Goal: Task Accomplishment & Management: Manage account settings

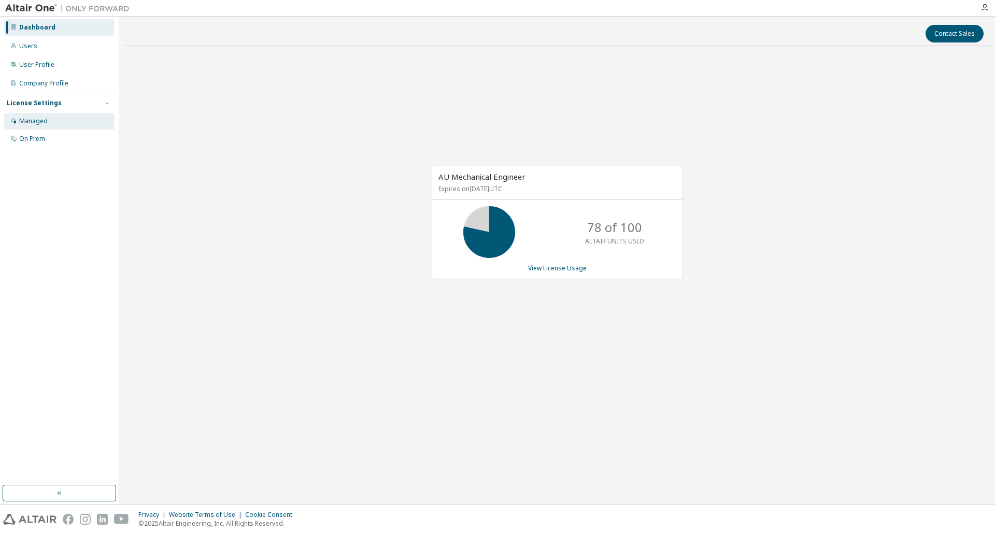
click at [54, 116] on div "Managed" at bounding box center [59, 121] width 110 height 17
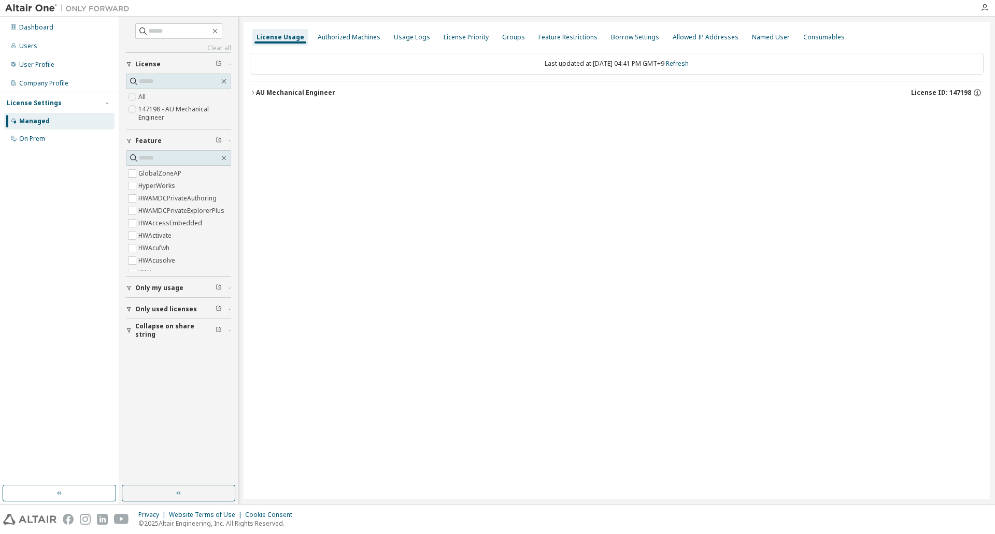
click at [258, 94] on div "AU Mechanical Engineer" at bounding box center [295, 93] width 79 height 8
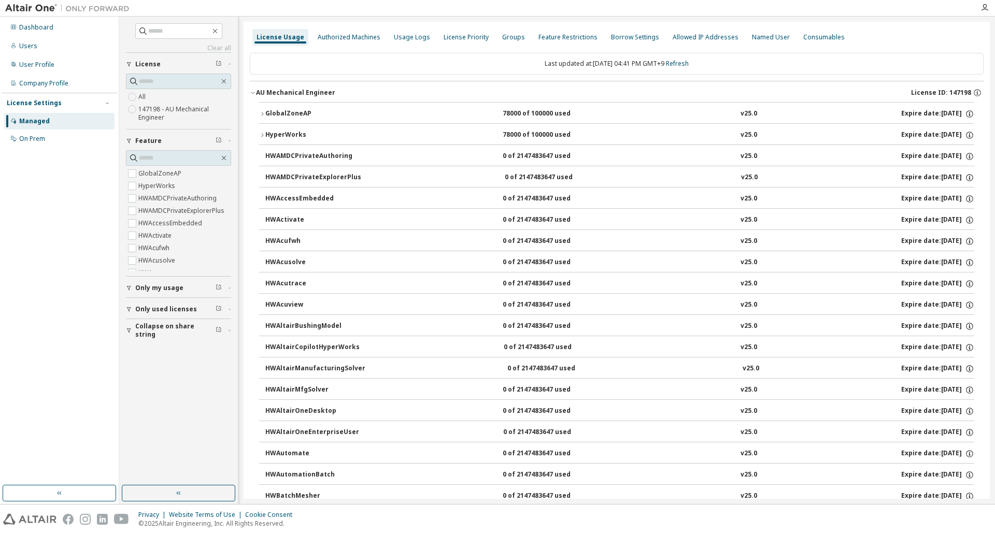
click at [263, 115] on icon "button" at bounding box center [262, 114] width 6 height 6
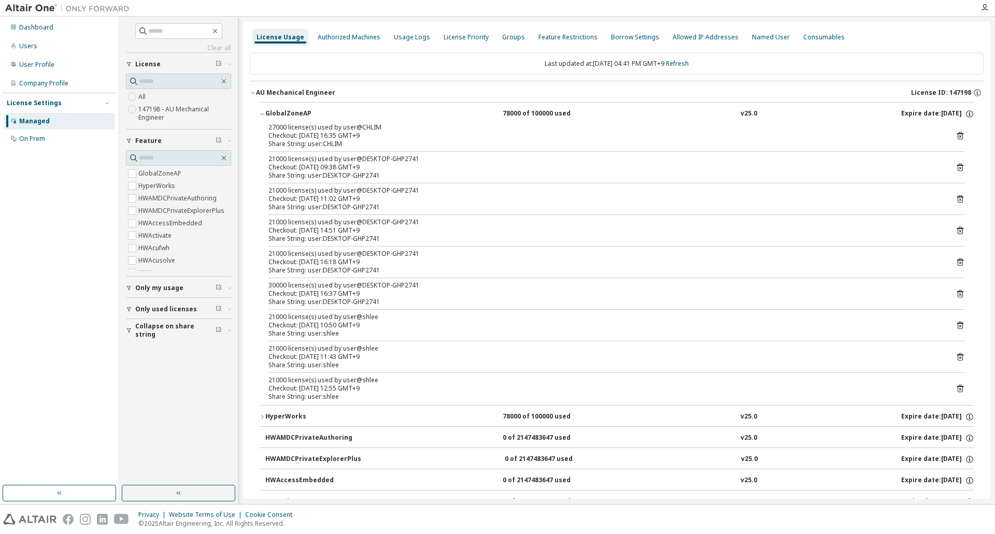
click at [957, 133] on icon at bounding box center [960, 136] width 6 height 8
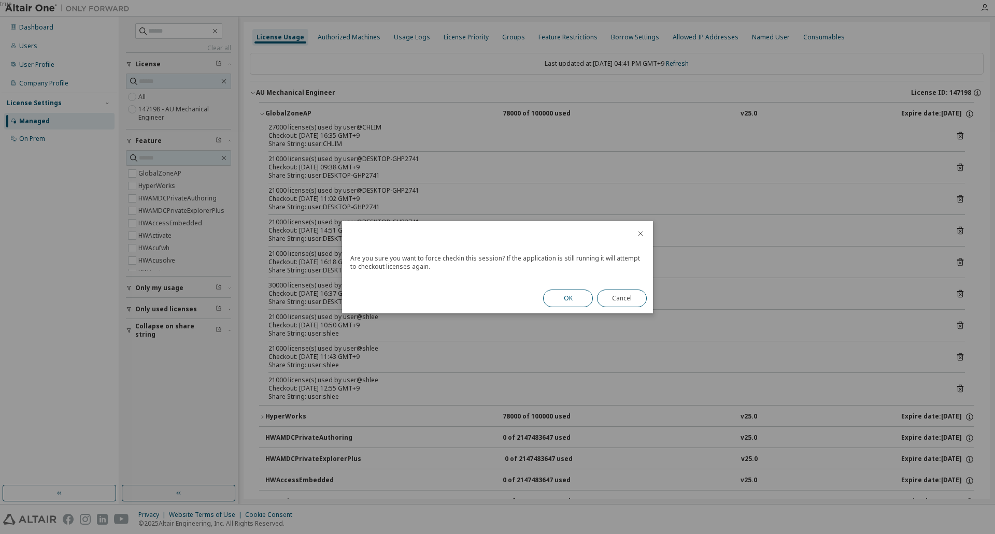
click at [584, 298] on button "OK" at bounding box center [568, 299] width 50 height 18
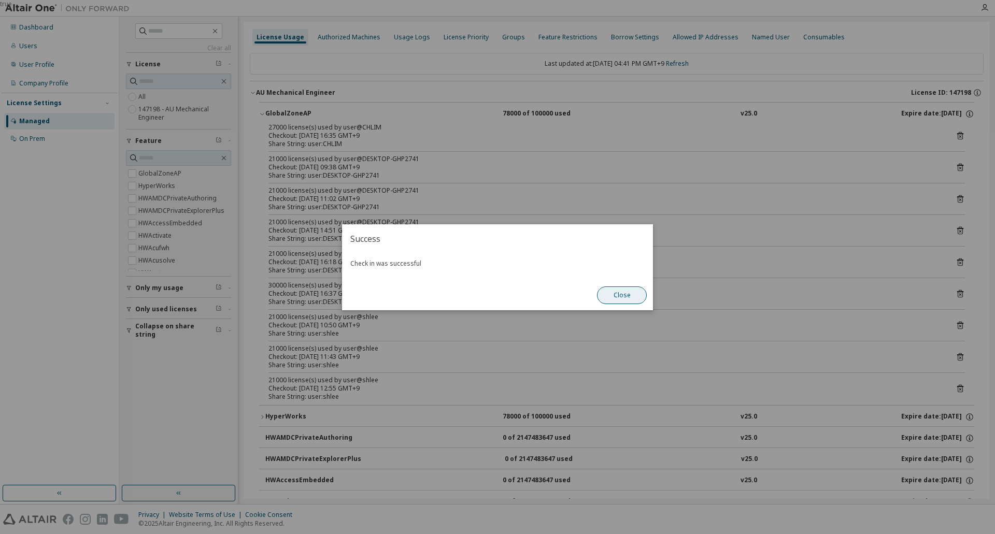
click at [638, 292] on button "Close" at bounding box center [622, 296] width 50 height 18
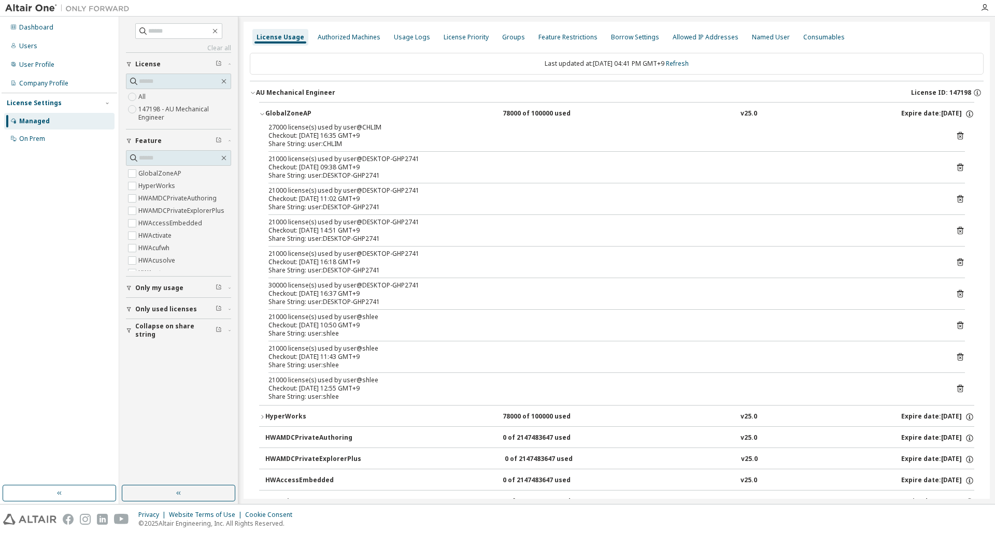
click at [279, 111] on div "GlobalZoneAP" at bounding box center [311, 113] width 93 height 9
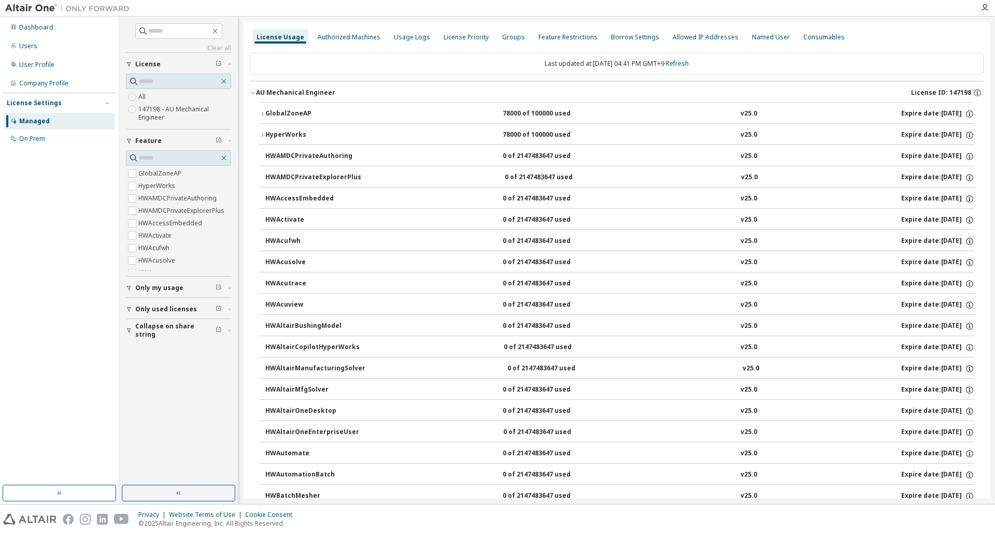
click at [279, 111] on div "GlobalZoneAP" at bounding box center [311, 113] width 93 height 9
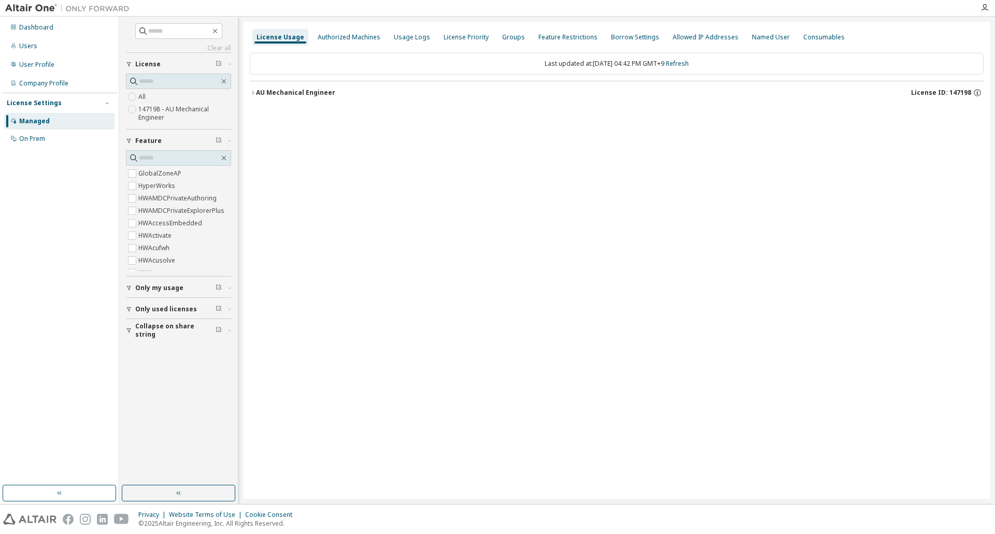
click at [621, 83] on button "AU Mechanical Engineer License ID: 147198" at bounding box center [617, 92] width 734 height 23
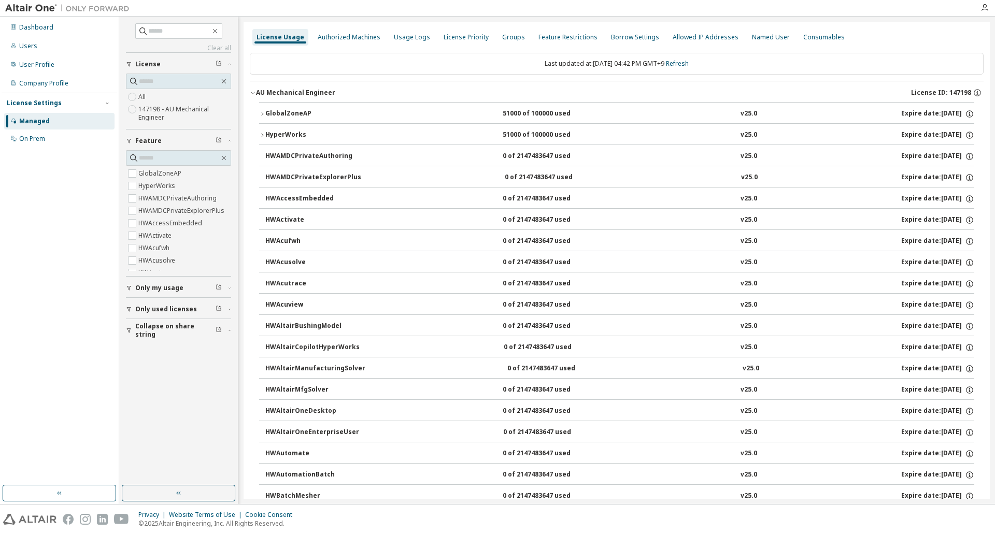
click at [263, 115] on icon "button" at bounding box center [262, 114] width 6 height 6
